Goal: Find specific fact: Find specific fact

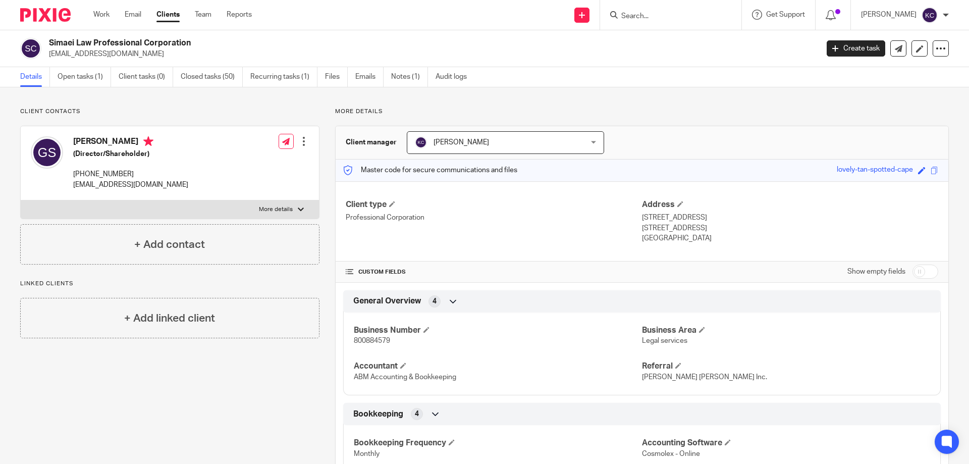
click at [634, 11] on form at bounding box center [674, 15] width 108 height 13
click at [633, 13] on input "Search" at bounding box center [665, 16] width 91 height 9
type input "n"
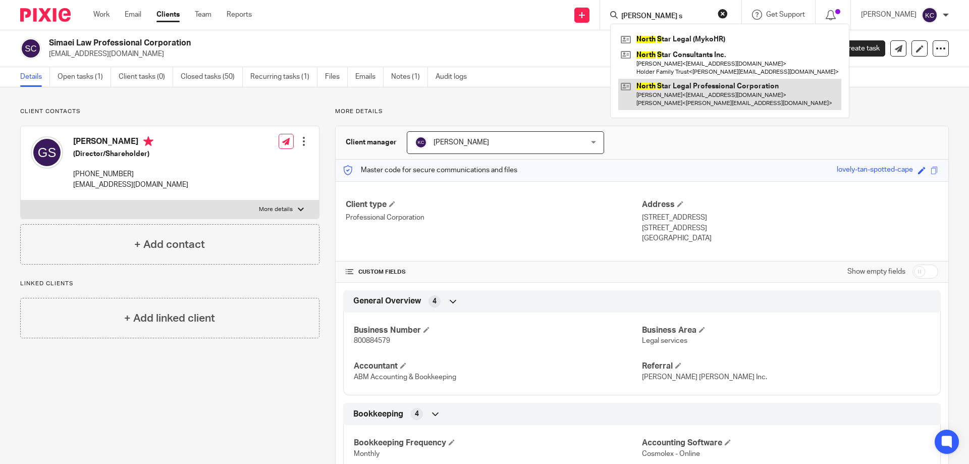
type input "[PERSON_NAME] s"
click at [680, 103] on link at bounding box center [729, 94] width 223 height 31
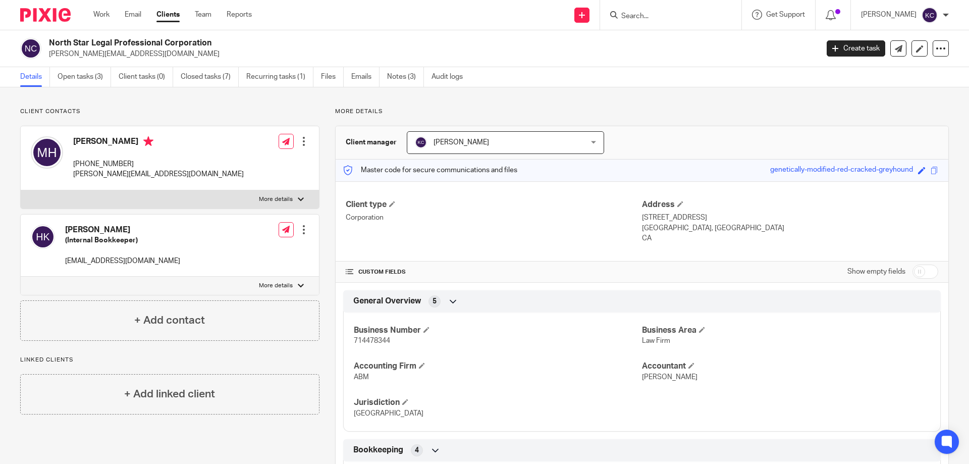
click at [382, 340] on span "714478344" at bounding box center [372, 340] width 36 height 7
copy span "714478344"
